Goal: Navigation & Orientation: Find specific page/section

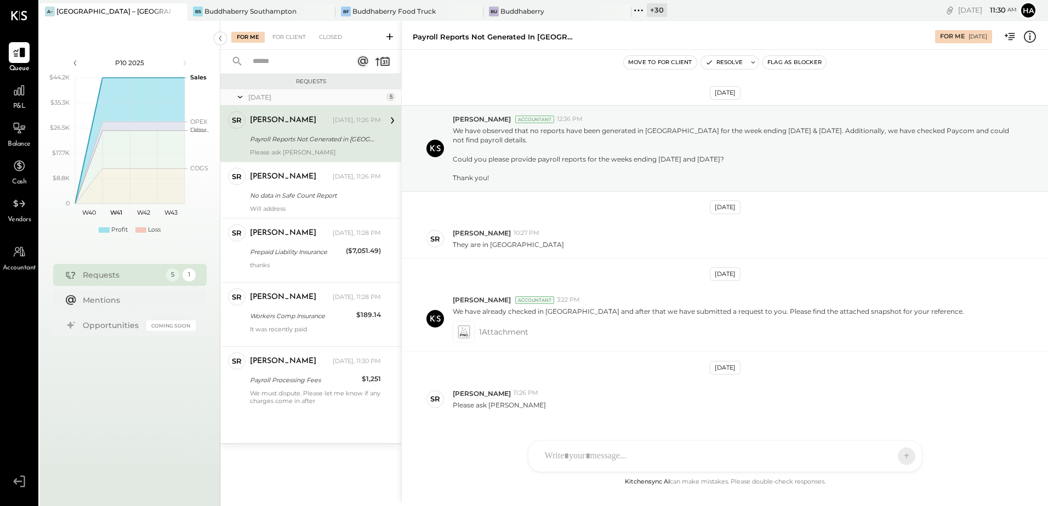
scroll to position [25, 0]
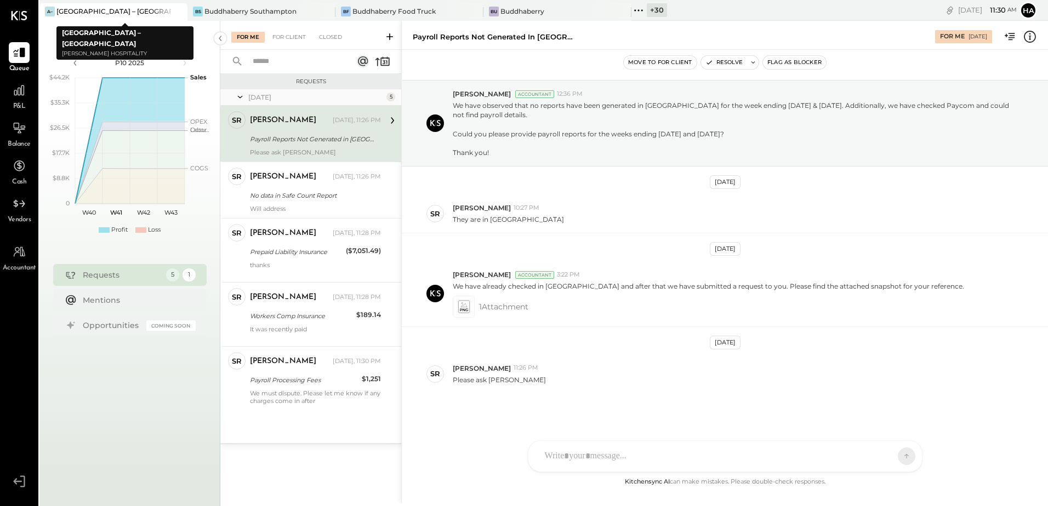
click at [177, 10] on icon at bounding box center [177, 11] width 5 height 5
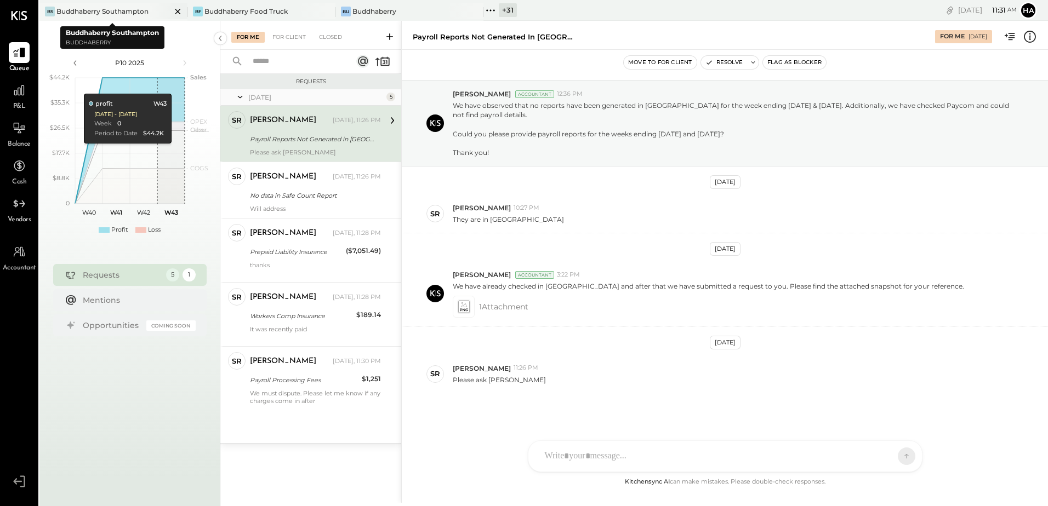
click at [124, 11] on div "Buddhaberry Southampton" at bounding box center [102, 11] width 92 height 9
